Goal: Transaction & Acquisition: Purchase product/service

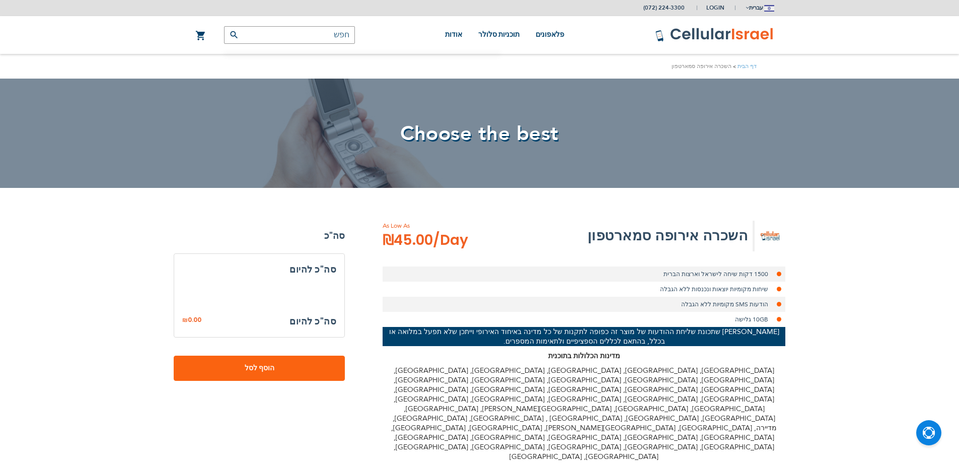
select select
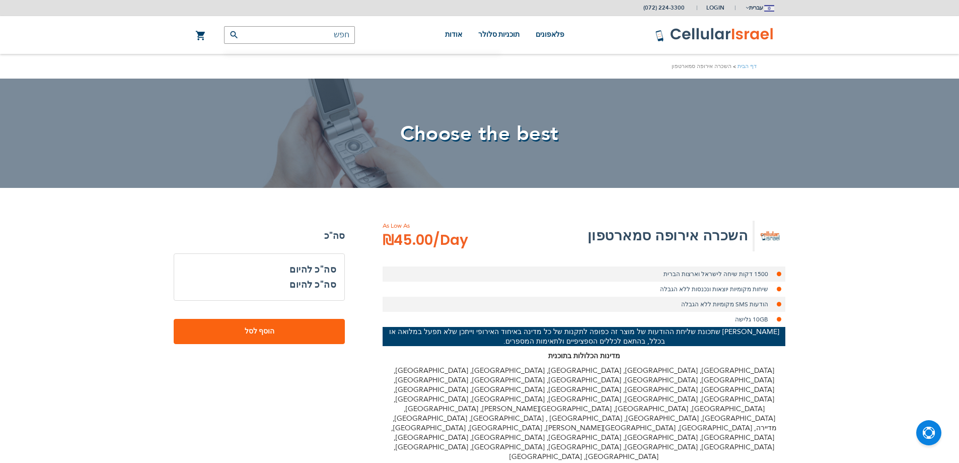
click at [759, 273] on li "1500 דקות שיחה לישראל וארצות הברית" at bounding box center [584, 273] width 403 height 15
drag, startPoint x: 759, startPoint y: 273, endPoint x: 764, endPoint y: 294, distance: 21.7
click at [764, 294] on ul "1500 דקות שיחה [GEOGRAPHIC_DATA] וארצות הברית שיחות מקומיות יוצאות ונכנסות ללא …" at bounding box center [584, 296] width 403 height 60
click at [764, 294] on li "שיחות מקומיות יוצאות ונכנסות ללא הגבלה" at bounding box center [584, 288] width 403 height 15
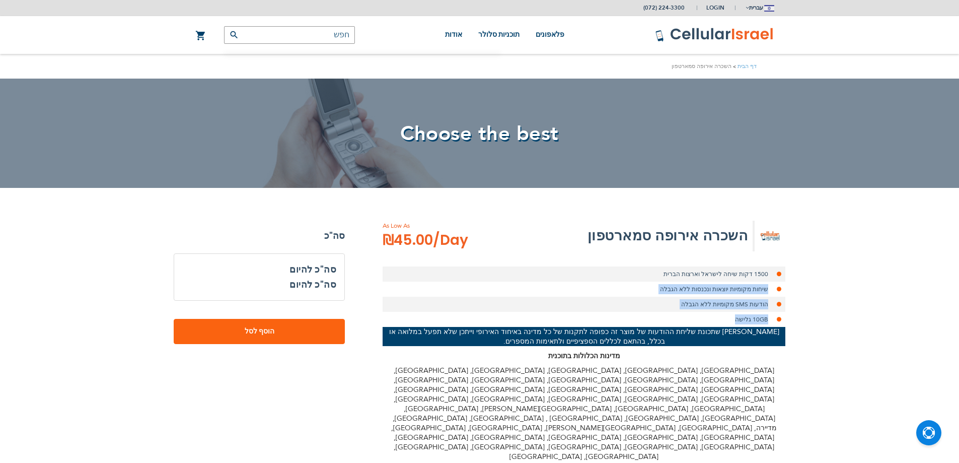
drag, startPoint x: 767, startPoint y: 287, endPoint x: 695, endPoint y: 314, distance: 77.3
click at [695, 314] on ul "1500 דקות שיחה [GEOGRAPHIC_DATA] וארצות הברית שיחות מקומיות יוצאות ונכנסות ללא …" at bounding box center [584, 296] width 403 height 60
click at [703, 309] on li "הודעות SMS מקומיות ללא הגבלה" at bounding box center [584, 304] width 403 height 15
drag, startPoint x: 728, startPoint y: 320, endPoint x: 764, endPoint y: 291, distance: 45.8
click at [770, 294] on ul "1500 דקות שיחה [GEOGRAPHIC_DATA] וארצות הברית שיחות מקומיות יוצאות ונכנסות ללא …" at bounding box center [584, 296] width 403 height 60
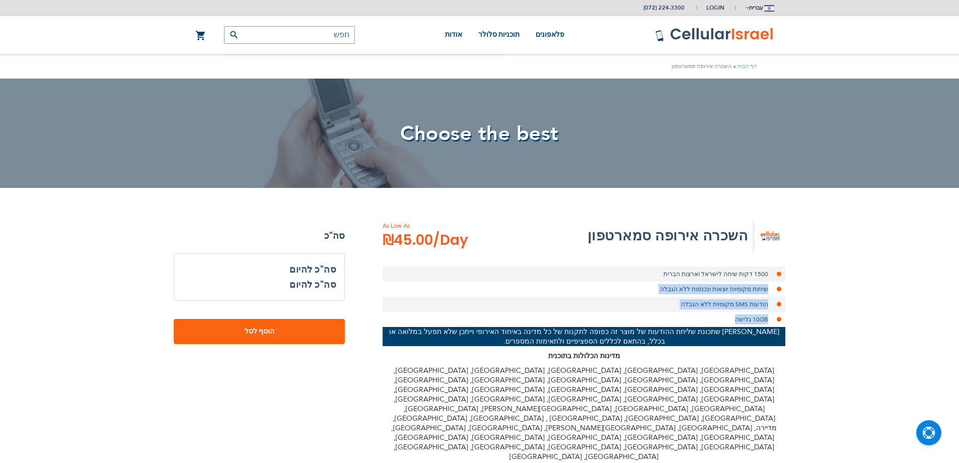
click at [763, 290] on li "שיחות מקומיות יוצאות ונכנסות ללא הגבלה" at bounding box center [584, 288] width 403 height 15
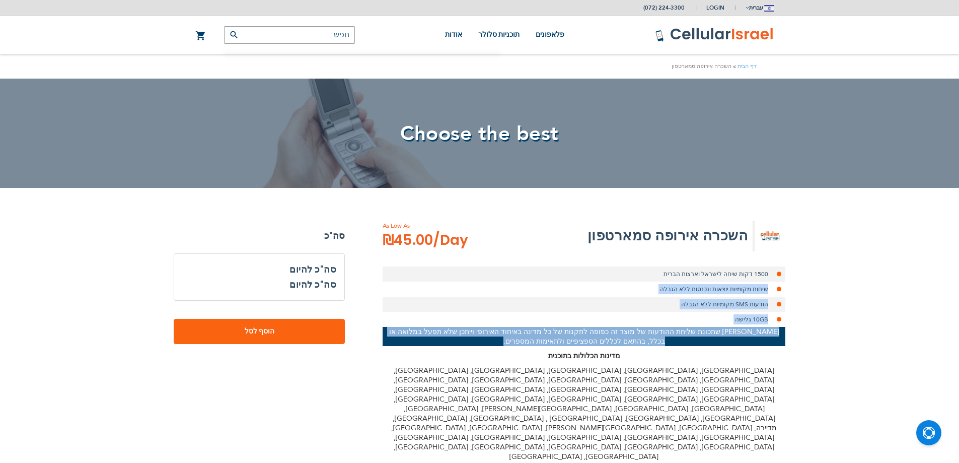
drag, startPoint x: 763, startPoint y: 290, endPoint x: 695, endPoint y: 343, distance: 85.7
click at [695, 345] on div "השכרה אירופה סמארטפון As Low As ₪45.00 /Day 1500 דקות שיחה [GEOGRAPHIC_DATA] וא…" at bounding box center [584, 470] width 403 height 498
click at [705, 324] on li "10GB גלישה" at bounding box center [584, 319] width 403 height 15
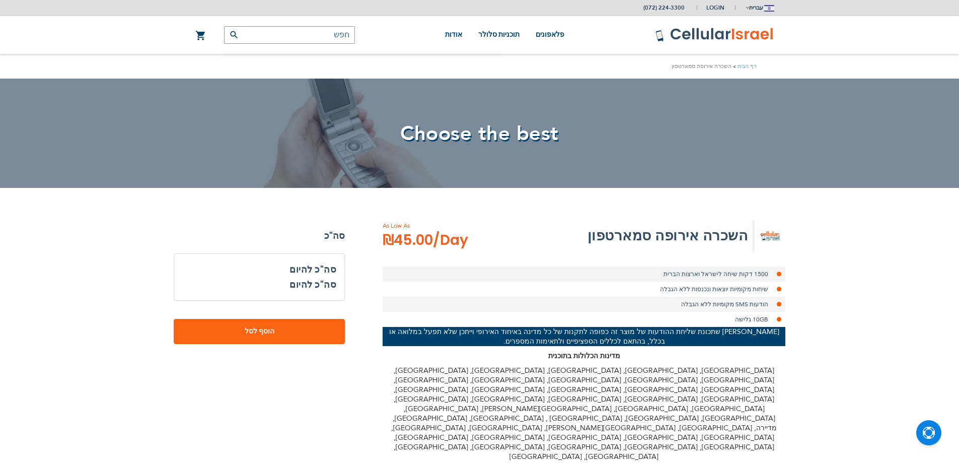
click at [705, 324] on li "10GB גלישה" at bounding box center [584, 319] width 403 height 15
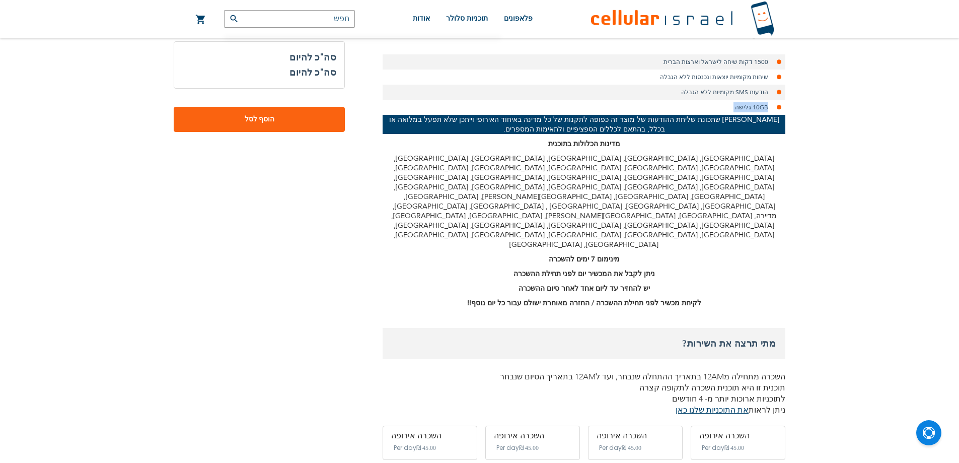
scroll to position [302, 0]
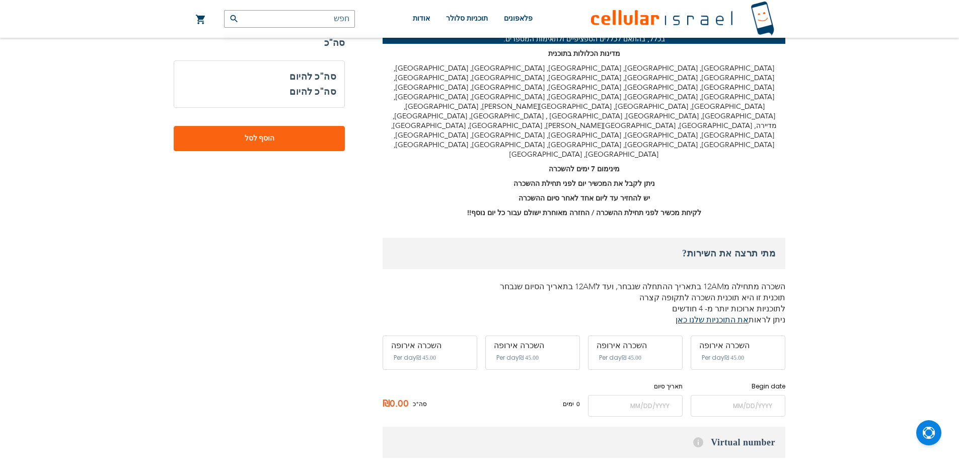
drag, startPoint x: 755, startPoint y: 224, endPoint x: 664, endPoint y: 233, distance: 91.6
click at [658, 238] on div "מתי תרצה את השירות? השכרה מתחילה מ12AM בתאריך ההתחלה שנבחר, ועד ל12AM בתאריך הס…" at bounding box center [584, 282] width 403 height 88
click at [664, 292] on p "תוכנית זו היא תוכנית השכרה לתקופה קצרה לתוכניות ארוכות יותר מ- 4 חודשים ניתן לר…" at bounding box center [584, 308] width 403 height 33
click at [739, 292] on p "תוכנית זו היא תוכנית השכרה לתקופה קצרה לתוכניות ארוכות יותר מ- 4 חודשים ניתן לר…" at bounding box center [584, 308] width 403 height 33
click at [771, 281] on p "השכרה מתחילה מ12AM בתאריך ההתחלה שנבחר, ועד ל12AM בתאריך הסיום שנבחר" at bounding box center [584, 286] width 403 height 11
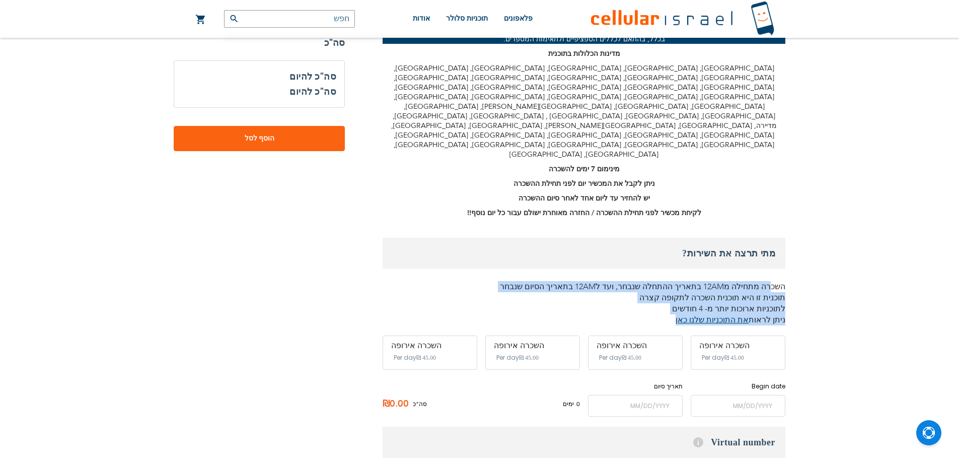
drag, startPoint x: 774, startPoint y: 220, endPoint x: 677, endPoint y: 248, distance: 101.2
click at [677, 248] on div "מתי תרצה את השירות? השכרה מתחילה מ12AM בתאריך ההתחלה שנבחר, ועד ל12AM בתאריך הס…" at bounding box center [584, 282] width 403 height 88
click at [707, 292] on p "תוכנית זו היא תוכנית השכרה לתקופה קצרה לתוכניות ארוכות יותר מ- 4 חודשים ניתן לר…" at bounding box center [584, 308] width 403 height 33
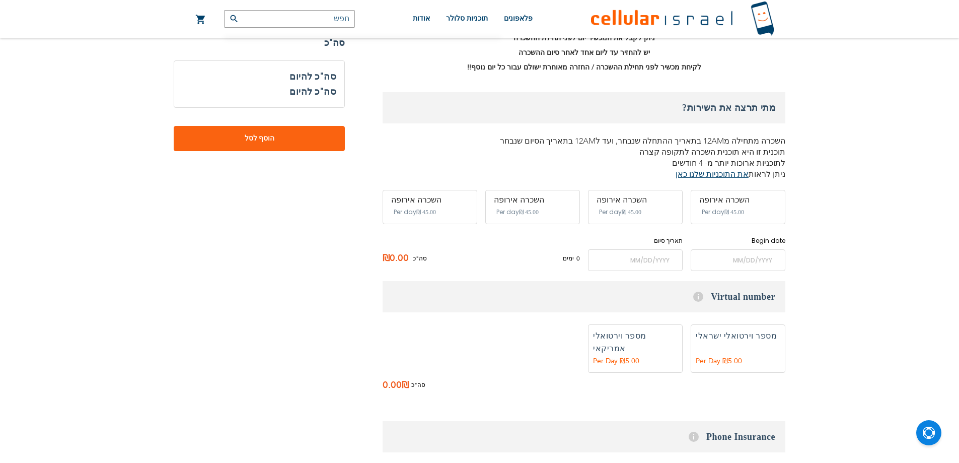
scroll to position [453, 0]
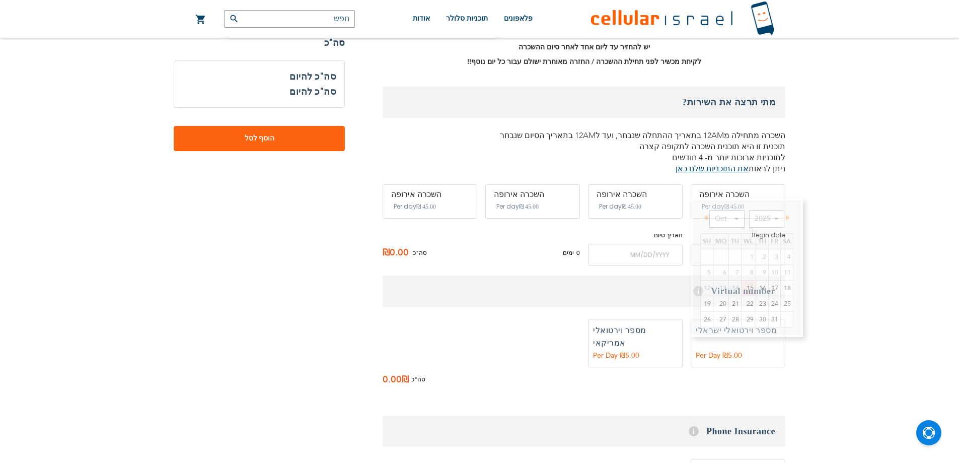
click at [731, 244] on input "name" at bounding box center [738, 255] width 95 height 22
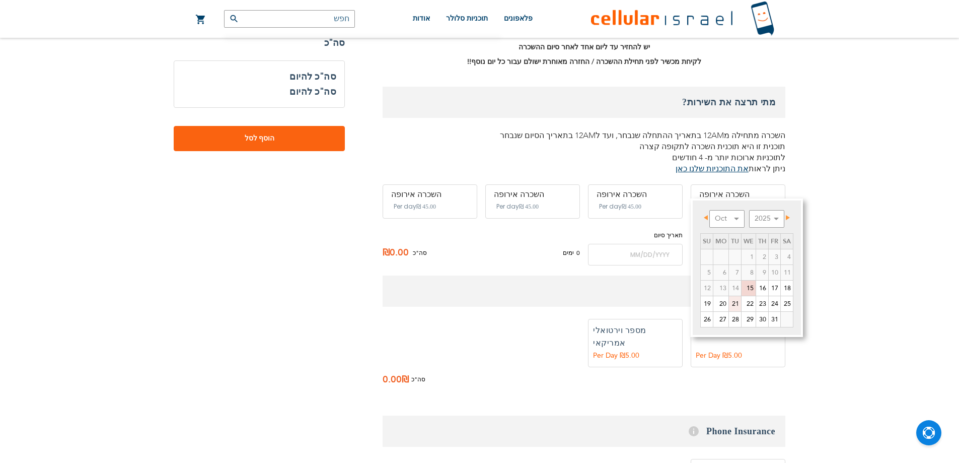
click at [738, 304] on link "21" at bounding box center [735, 303] width 12 height 15
type input "[DATE]"
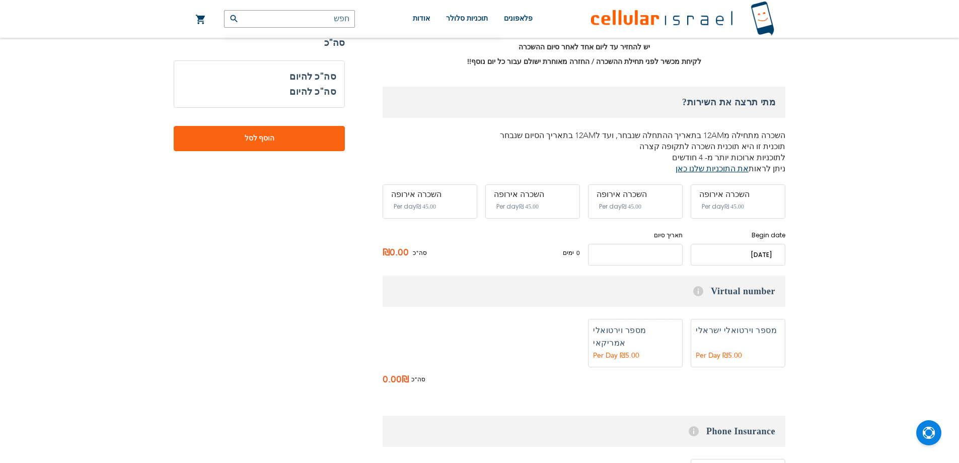
click at [633, 244] on input "name" at bounding box center [635, 255] width 95 height 22
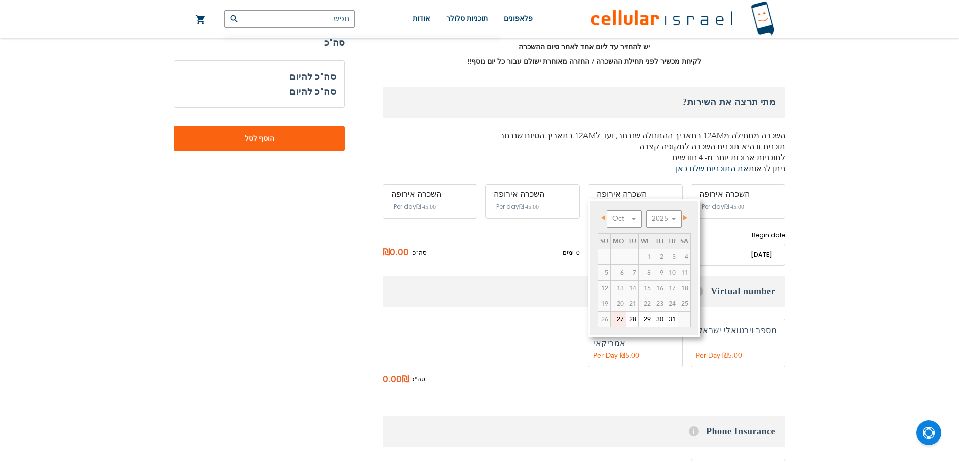
click at [615, 318] on link "27" at bounding box center [618, 319] width 15 height 15
type input "[DATE]"
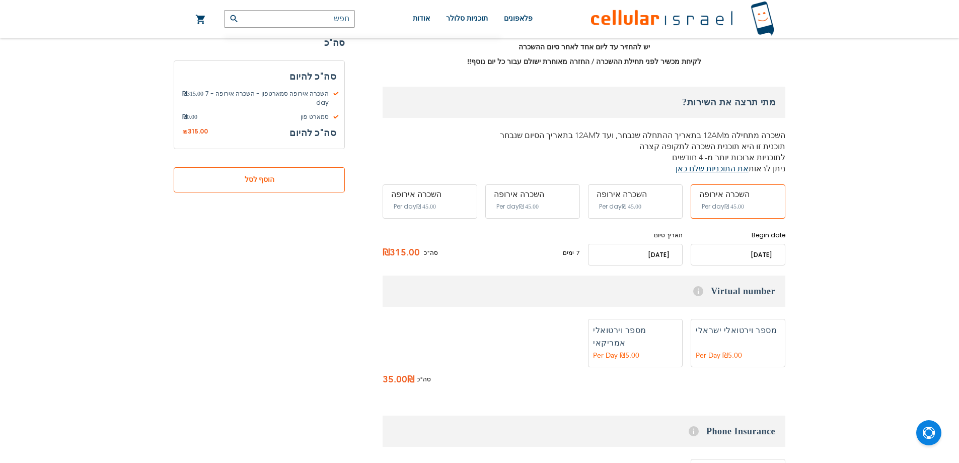
click at [253, 167] on button "הוסף לסל" at bounding box center [259, 179] width 171 height 25
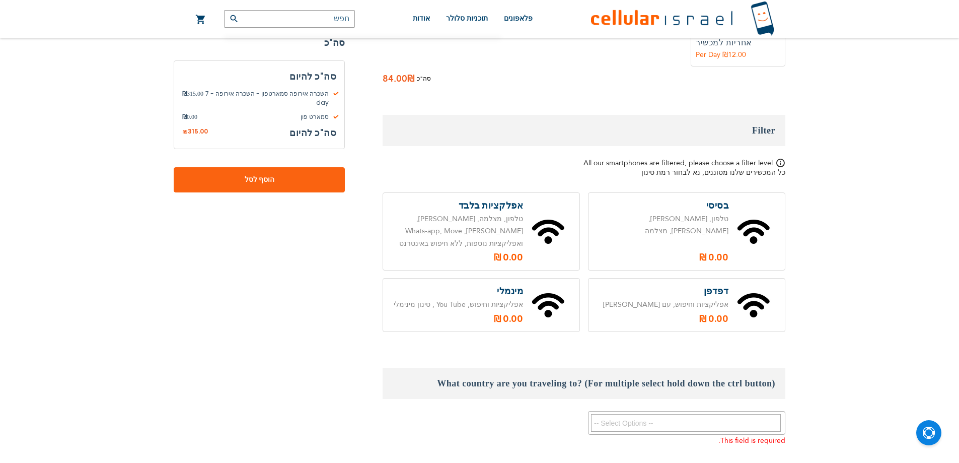
scroll to position [874, 0]
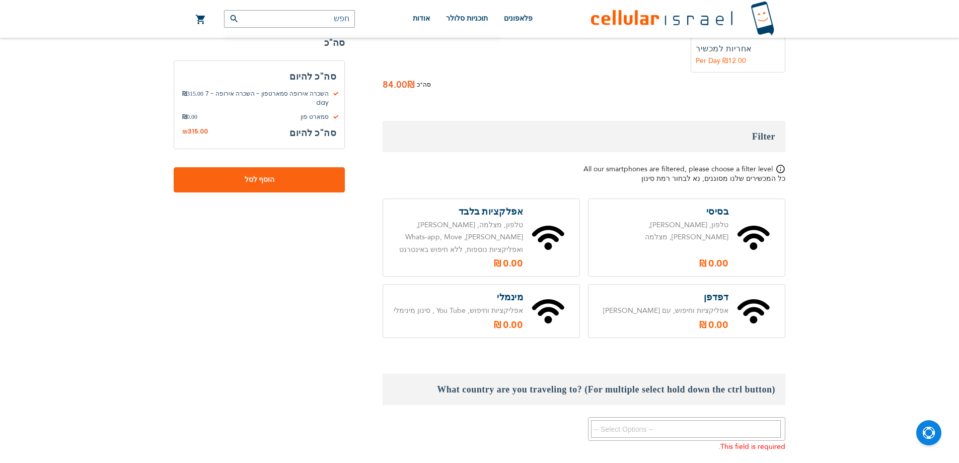
click at [675, 284] on label at bounding box center [687, 310] width 196 height 53
radio input "true"
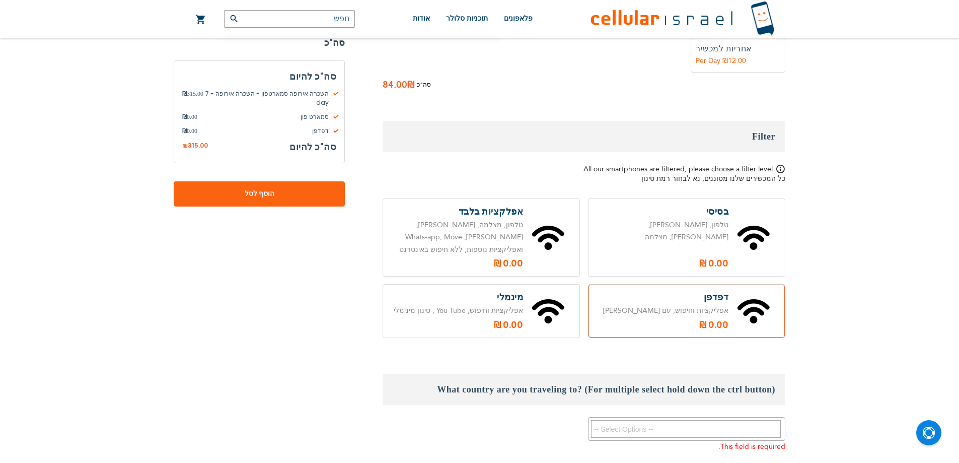
click at [535, 284] on label at bounding box center [481, 310] width 196 height 53
radio input "true"
click at [638, 284] on label at bounding box center [687, 310] width 196 height 53
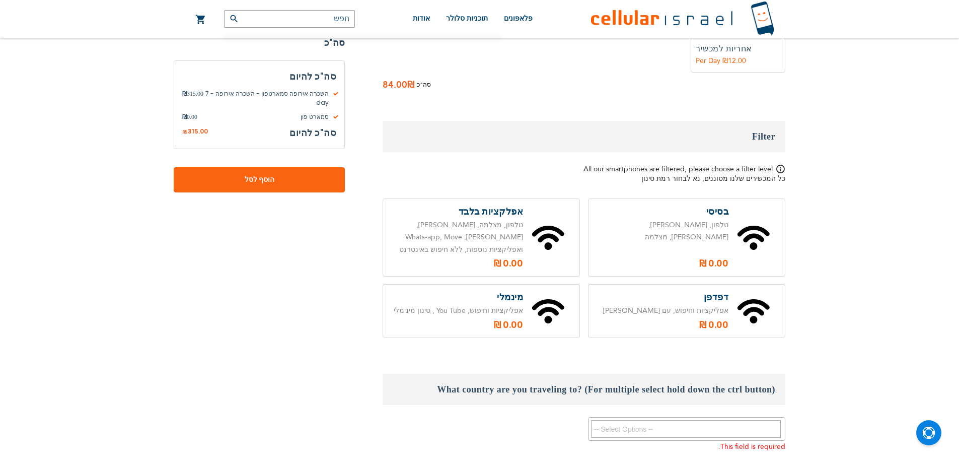
click at [691, 284] on label at bounding box center [687, 310] width 196 height 53
radio input "true"
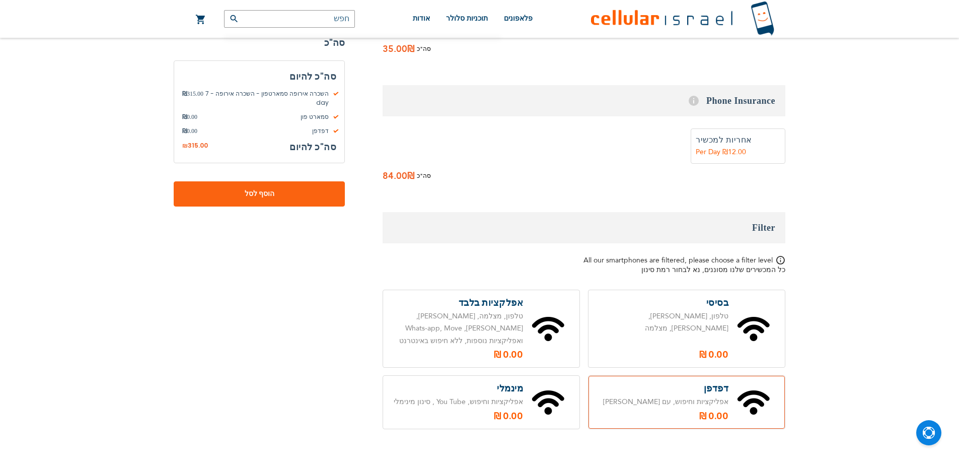
scroll to position [925, 0]
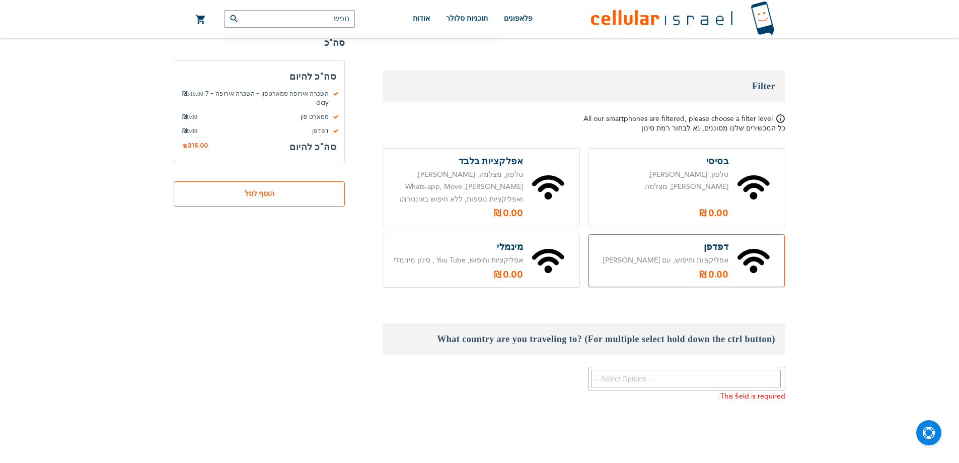
click at [284, 189] on span "הוסף לסל" at bounding box center [259, 194] width 105 height 11
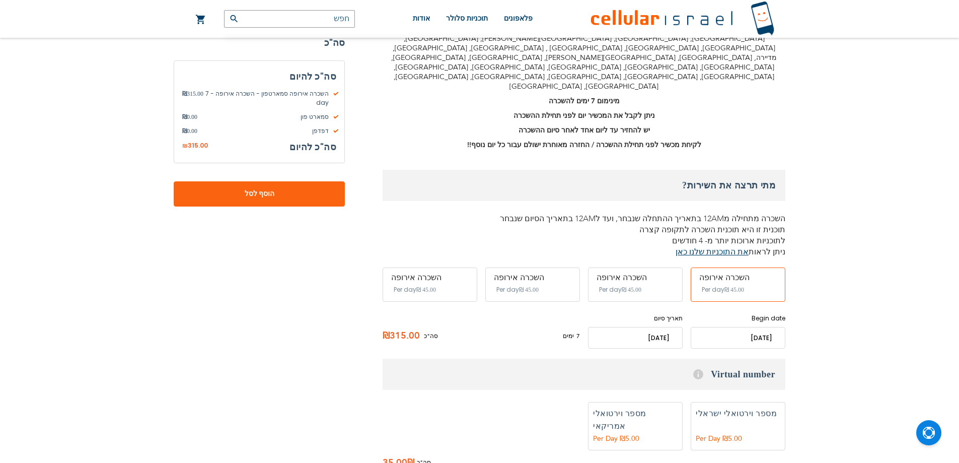
scroll to position [220, 0]
